Goal: Information Seeking & Learning: Learn about a topic

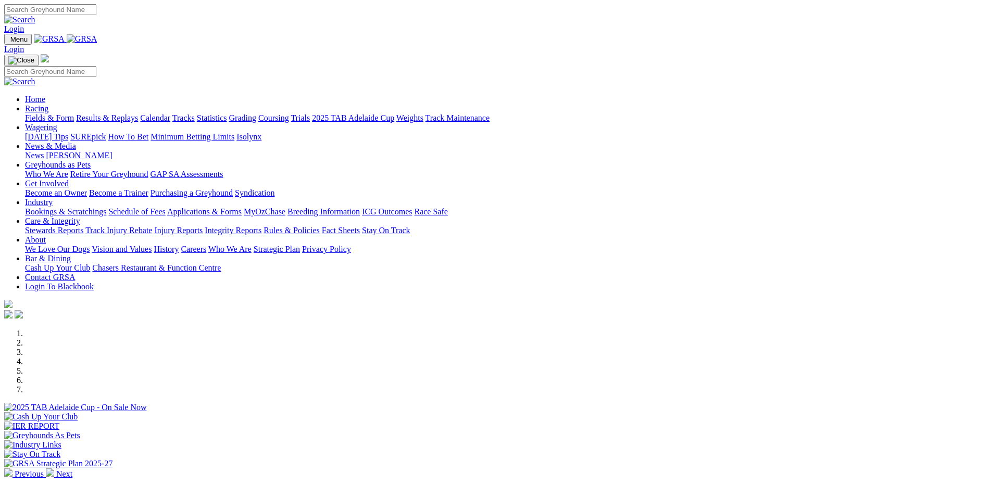
click at [112, 151] on link "[PERSON_NAME]" at bounding box center [79, 155] width 66 height 9
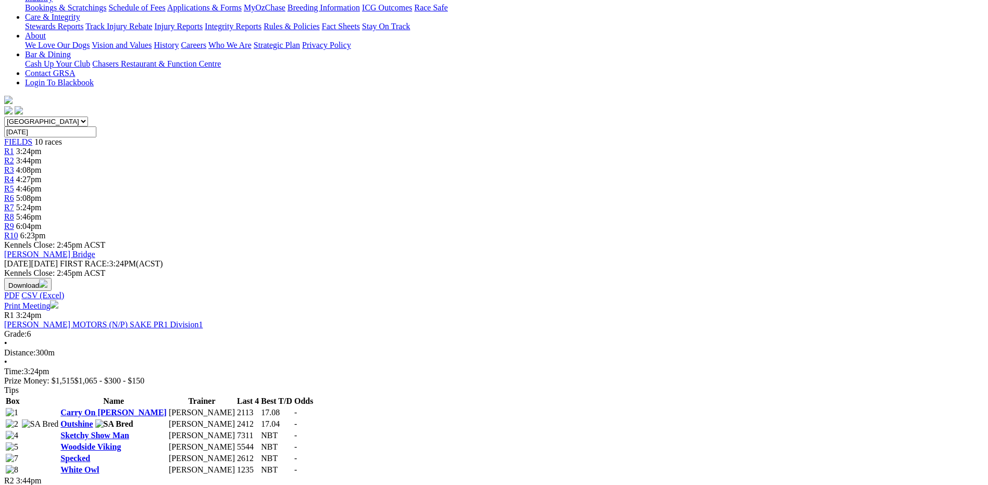
scroll to position [52, 0]
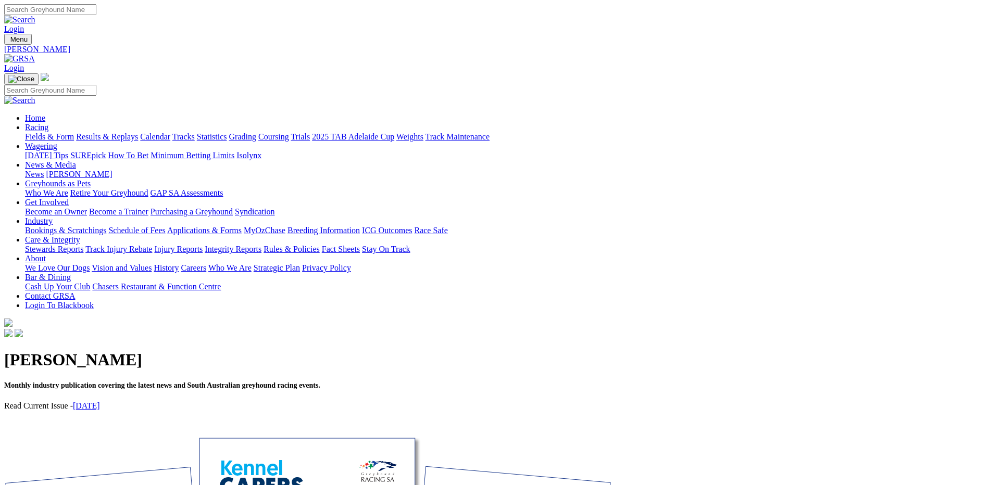
click at [100, 401] on link "August 2025" at bounding box center [86, 405] width 27 height 9
